Goal: Task Accomplishment & Management: Manage account settings

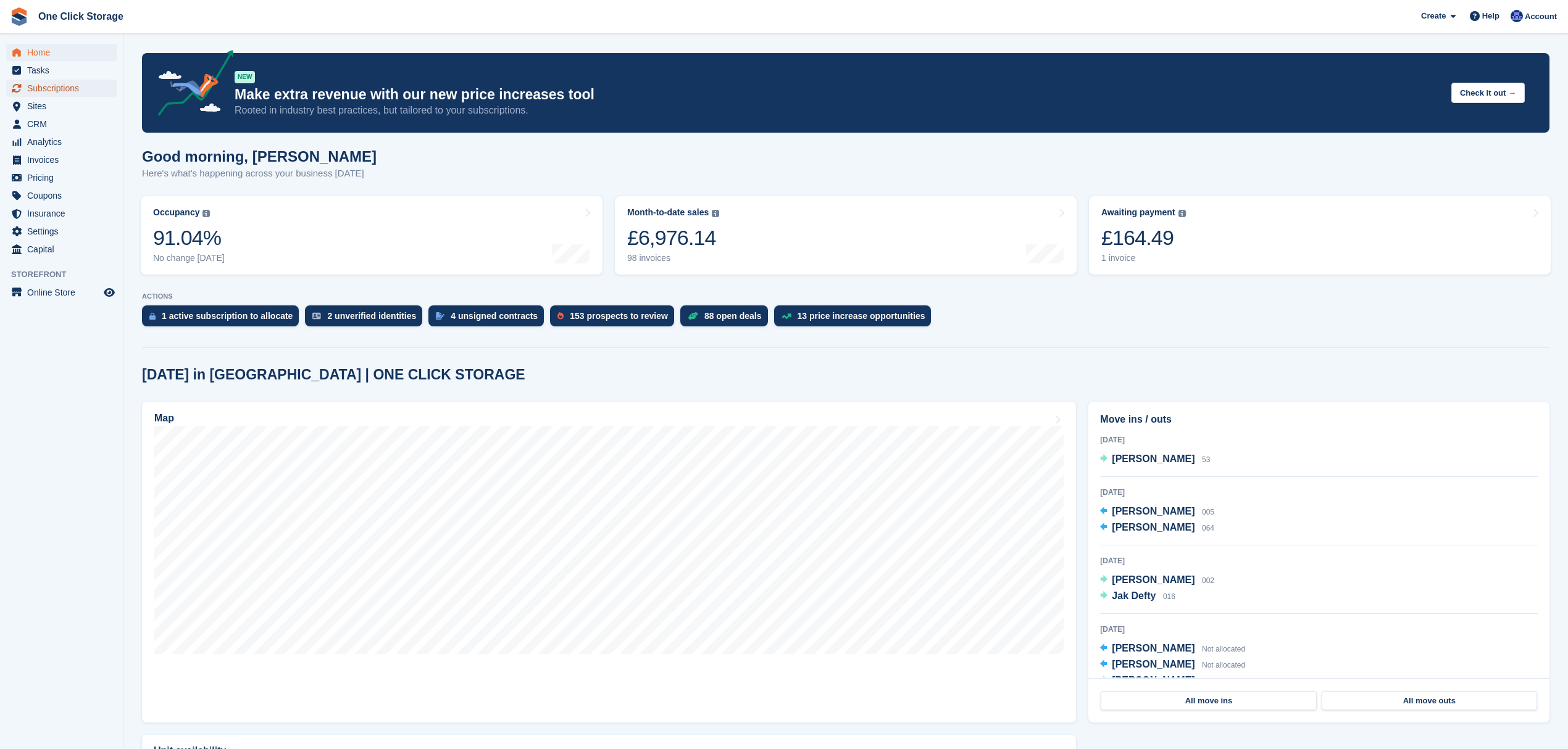
click at [66, 88] on span "Subscriptions" at bounding box center [64, 88] width 74 height 17
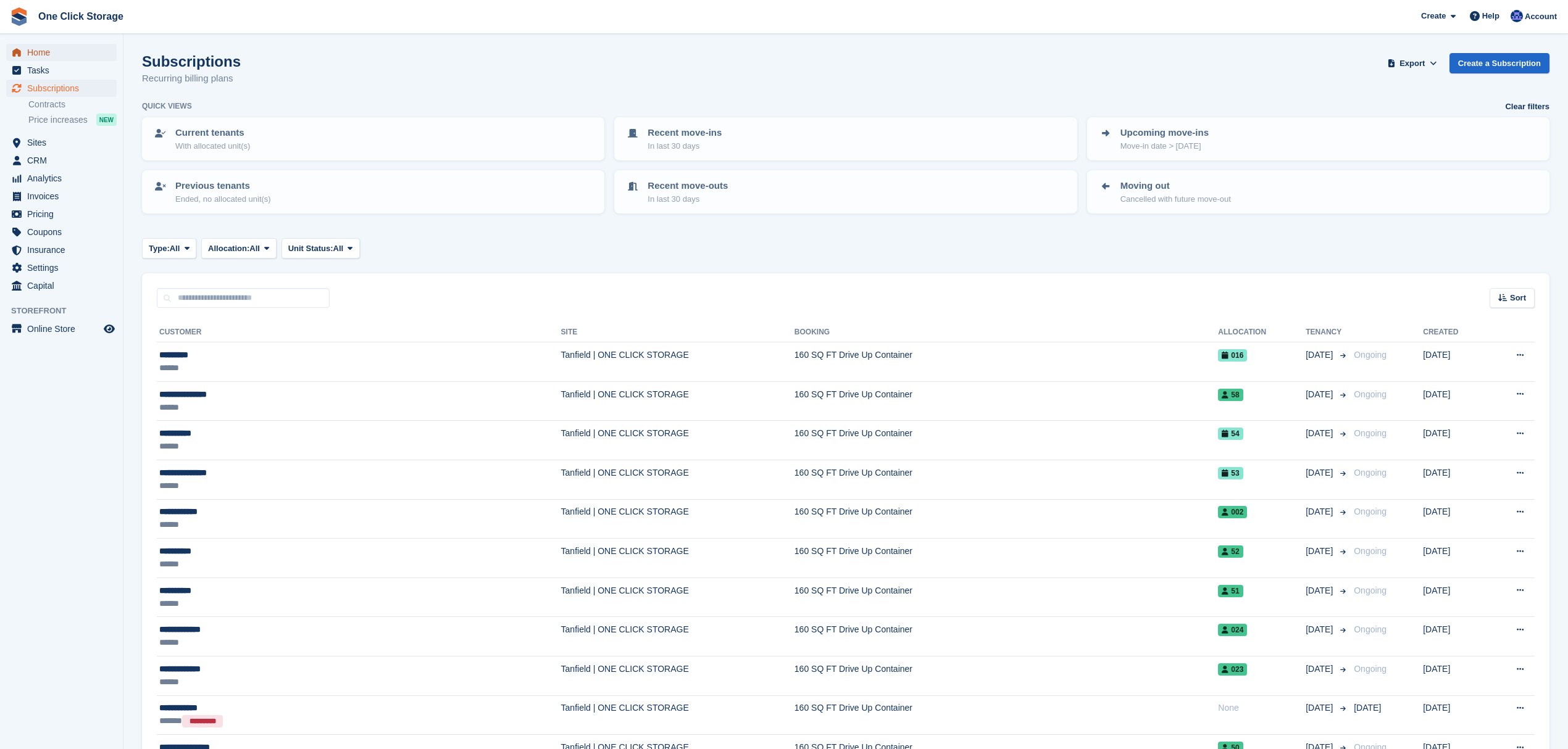
click at [48, 55] on span "Home" at bounding box center [64, 52] width 74 height 17
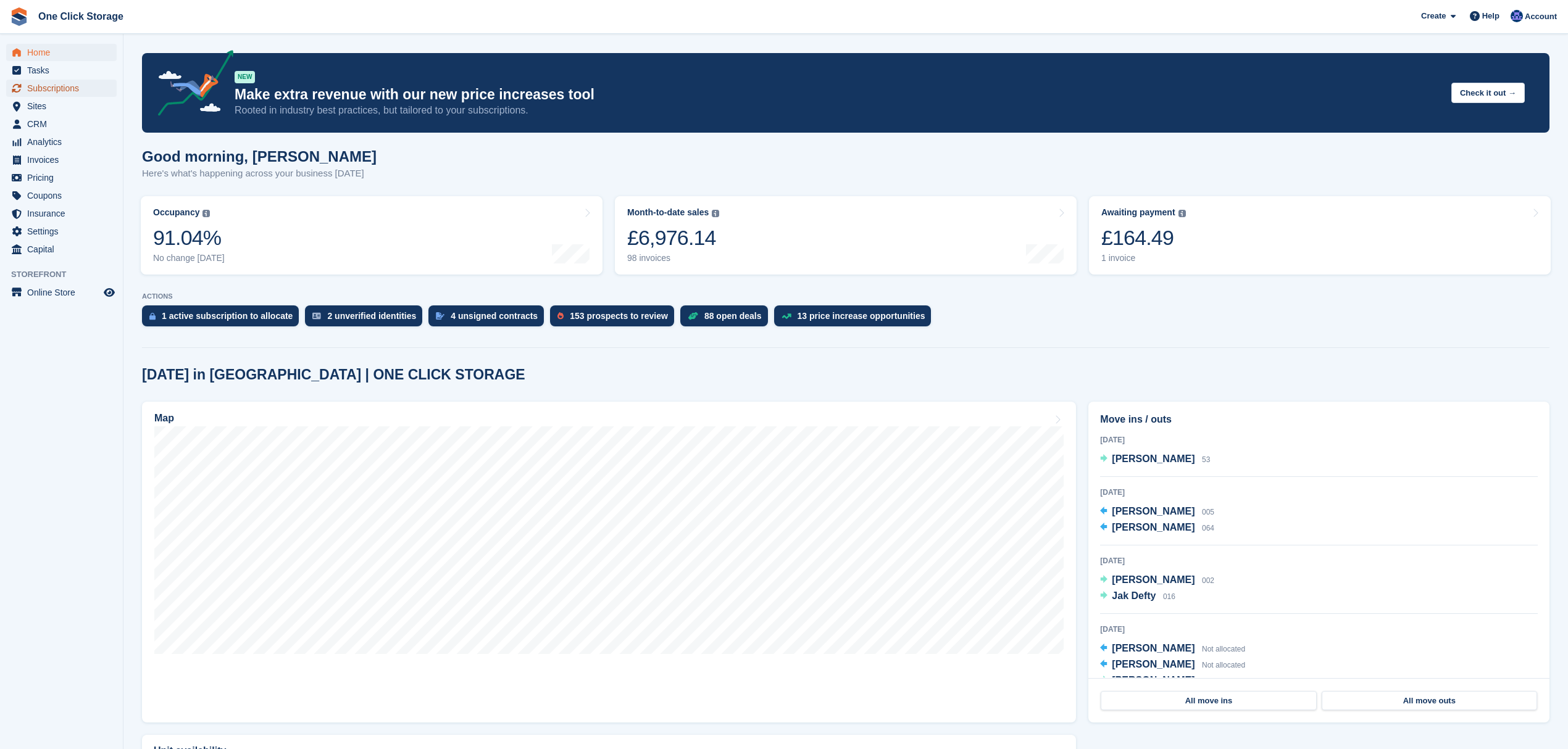
click at [40, 85] on span "Subscriptions" at bounding box center [64, 88] width 74 height 17
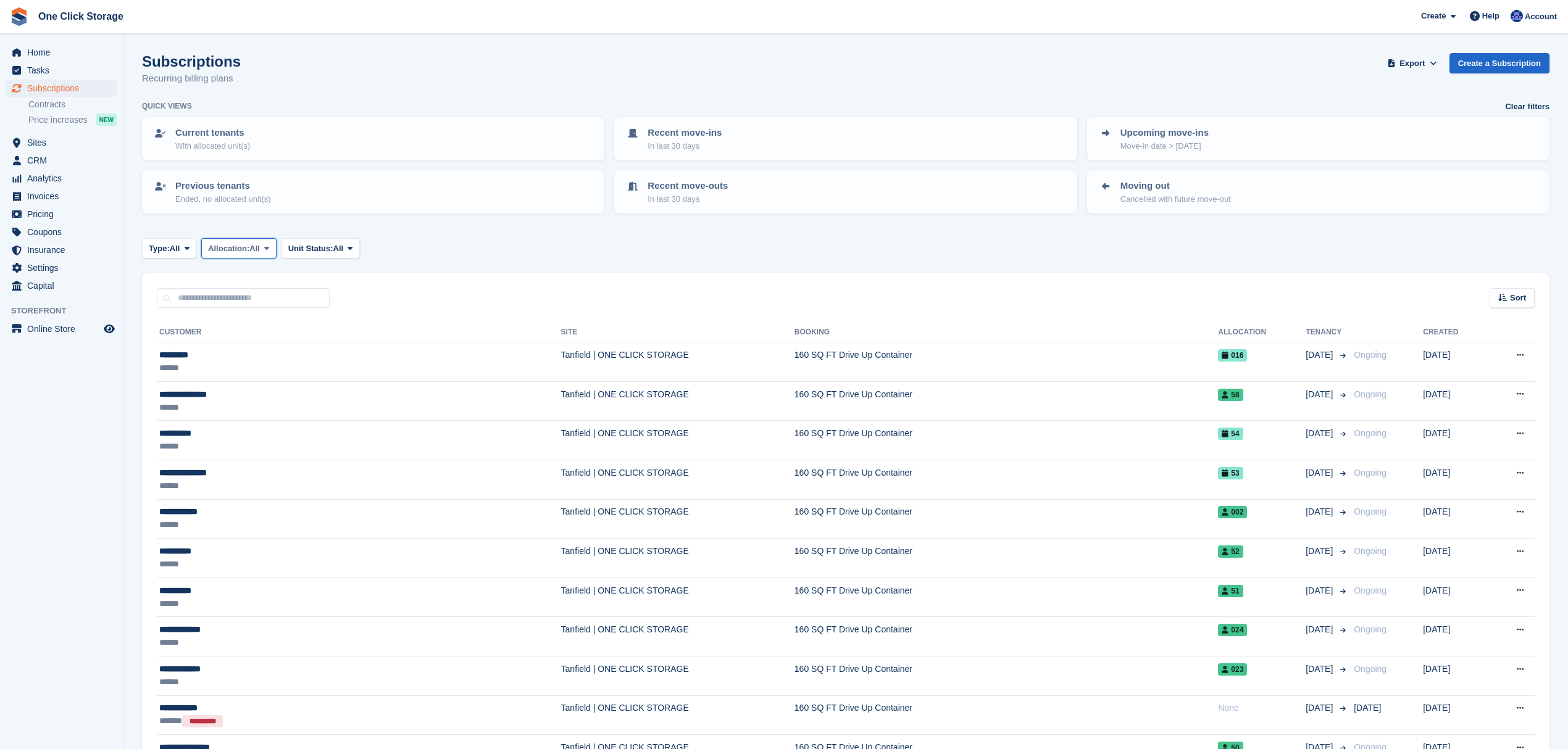
click at [268, 247] on icon at bounding box center [266, 248] width 5 height 8
click at [276, 300] on link "Allocated" at bounding box center [261, 300] width 108 height 22
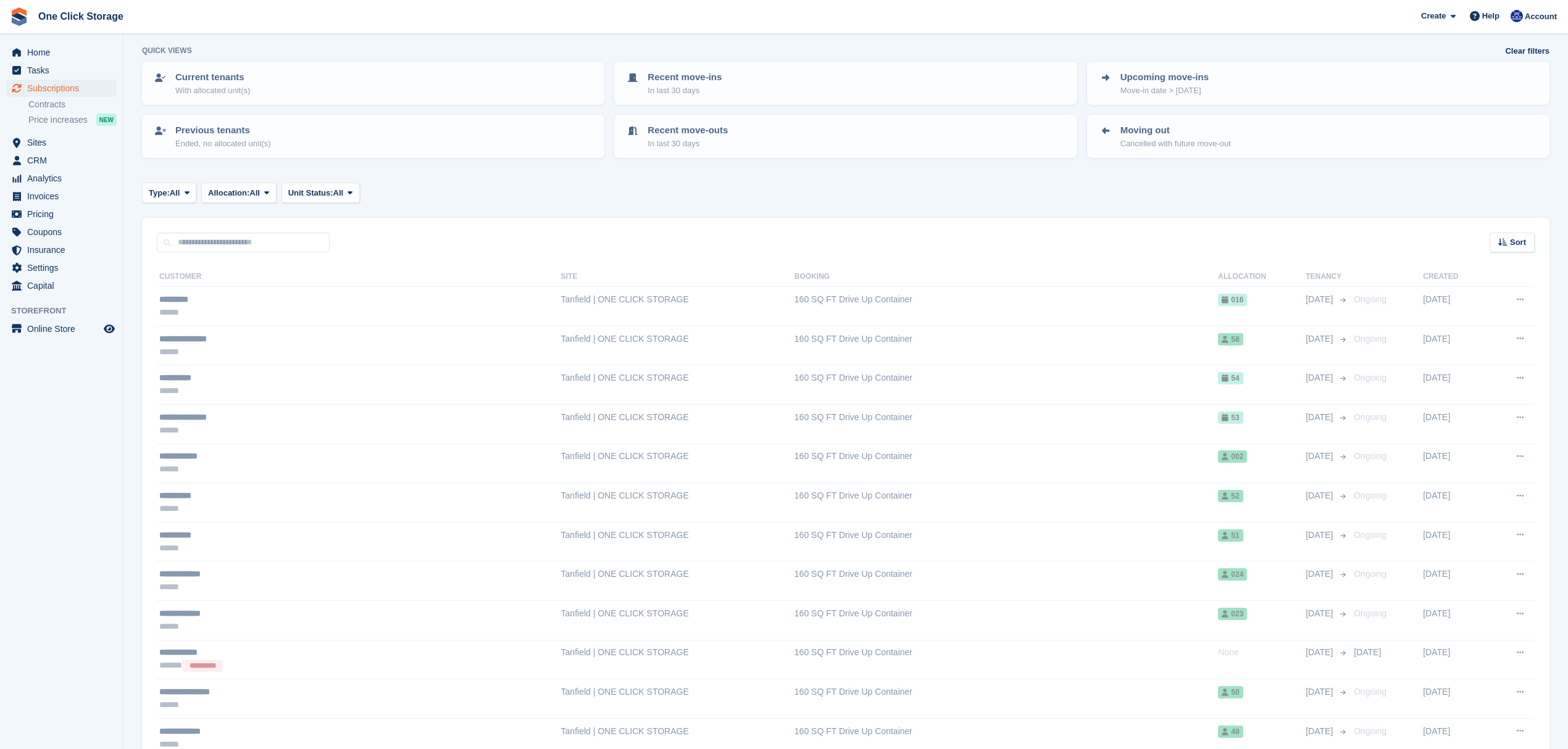
scroll to position [82, 0]
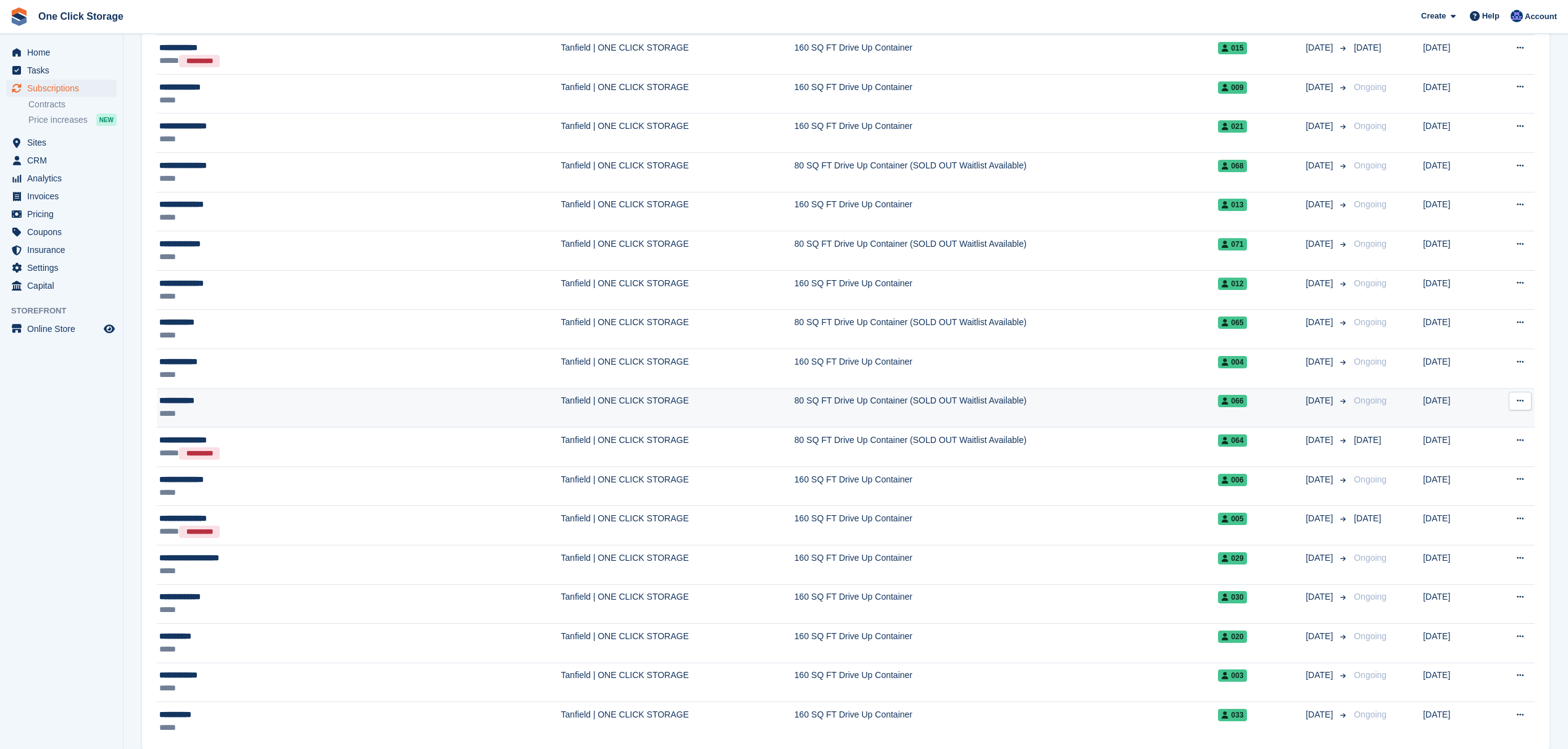
scroll to position [1625, 0]
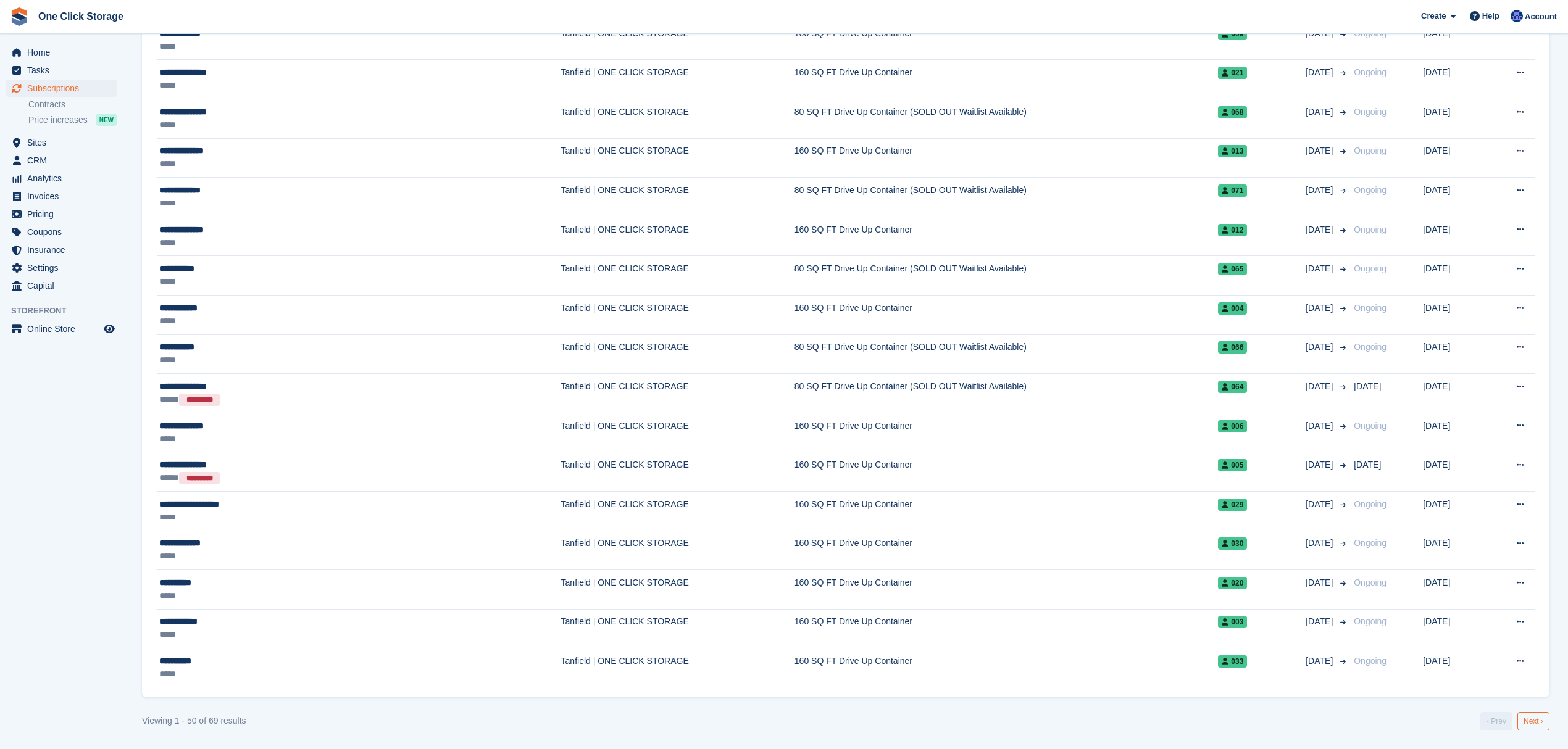
click at [1522, 724] on link "Next ›" at bounding box center [1534, 721] width 32 height 18
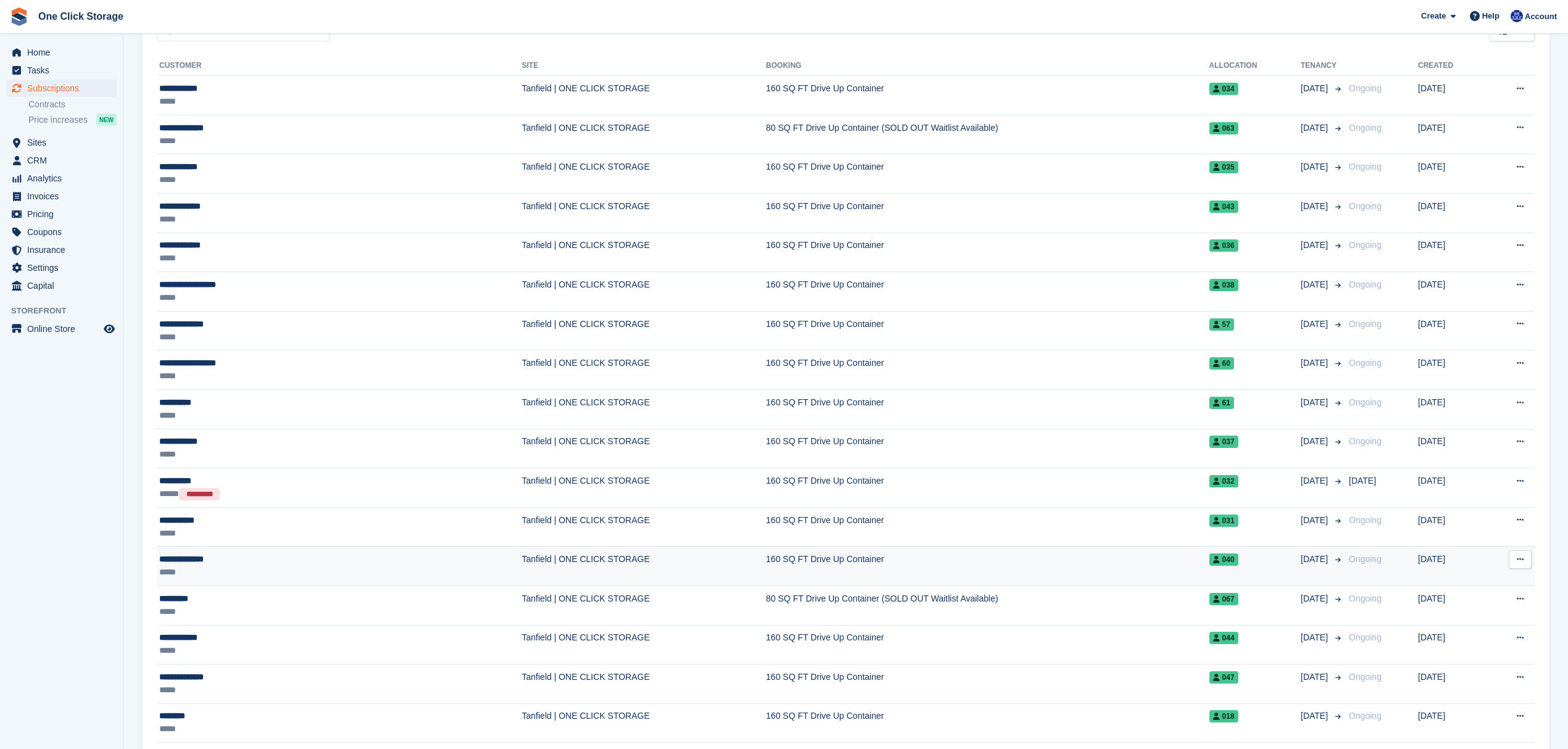
scroll to position [237, 0]
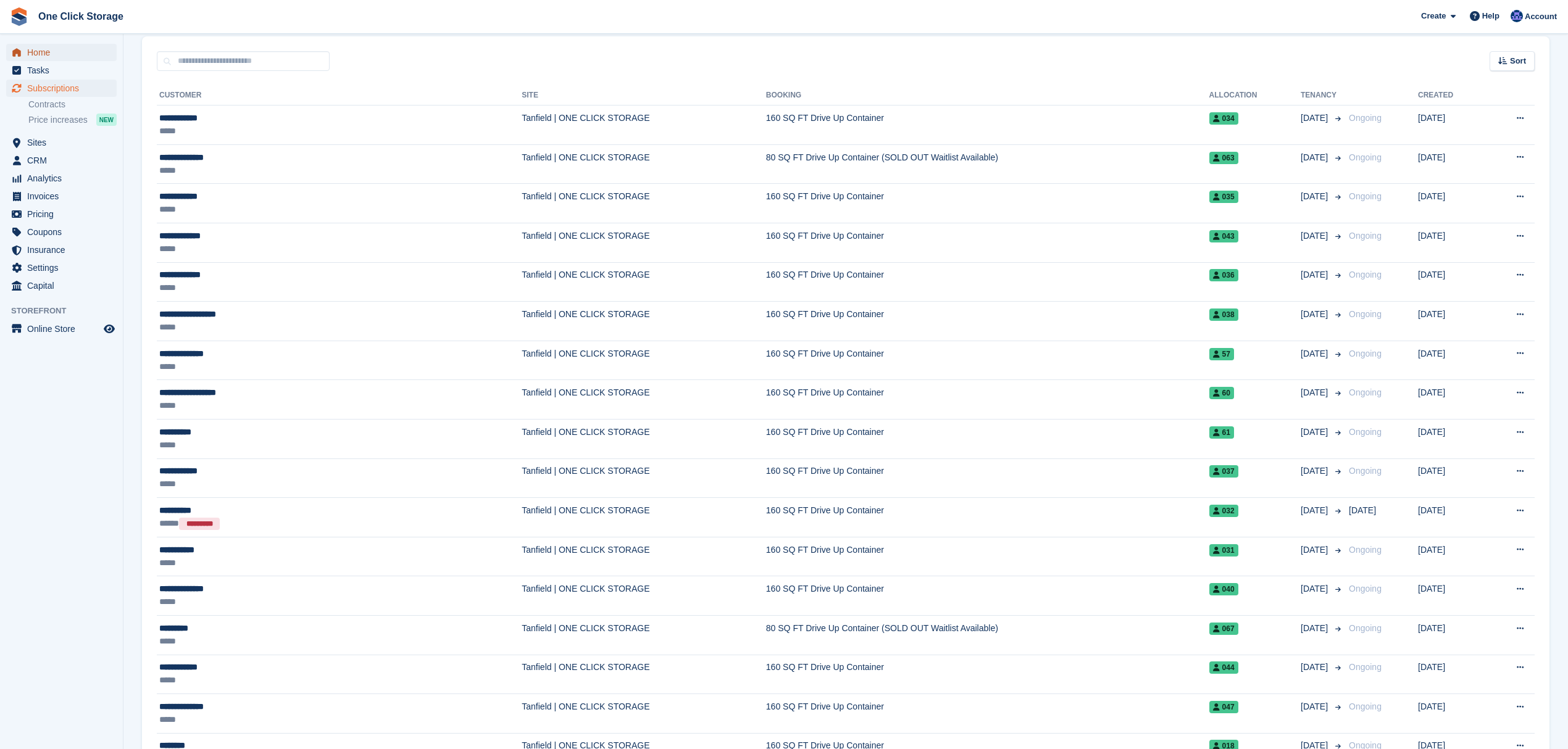
click at [79, 48] on span "Home" at bounding box center [64, 52] width 74 height 17
